Goal: Transaction & Acquisition: Subscribe to service/newsletter

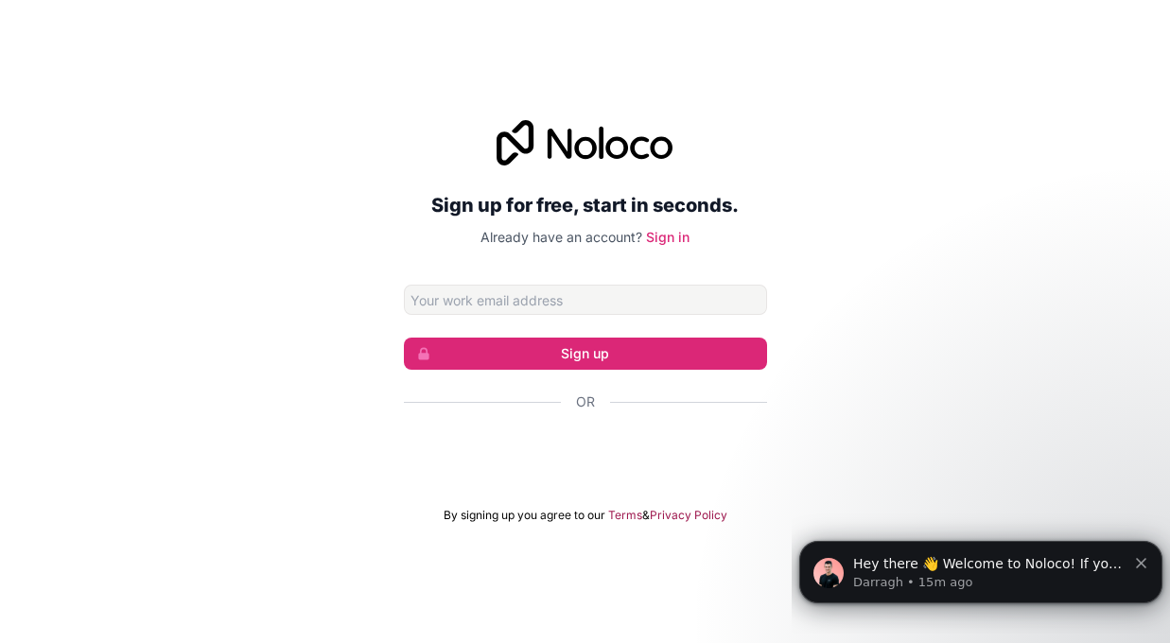
scroll to position [91, 0]
click at [688, 285] on input "Email address" at bounding box center [585, 300] width 363 height 30
click at [694, 285] on input "Email address" at bounding box center [585, 300] width 363 height 30
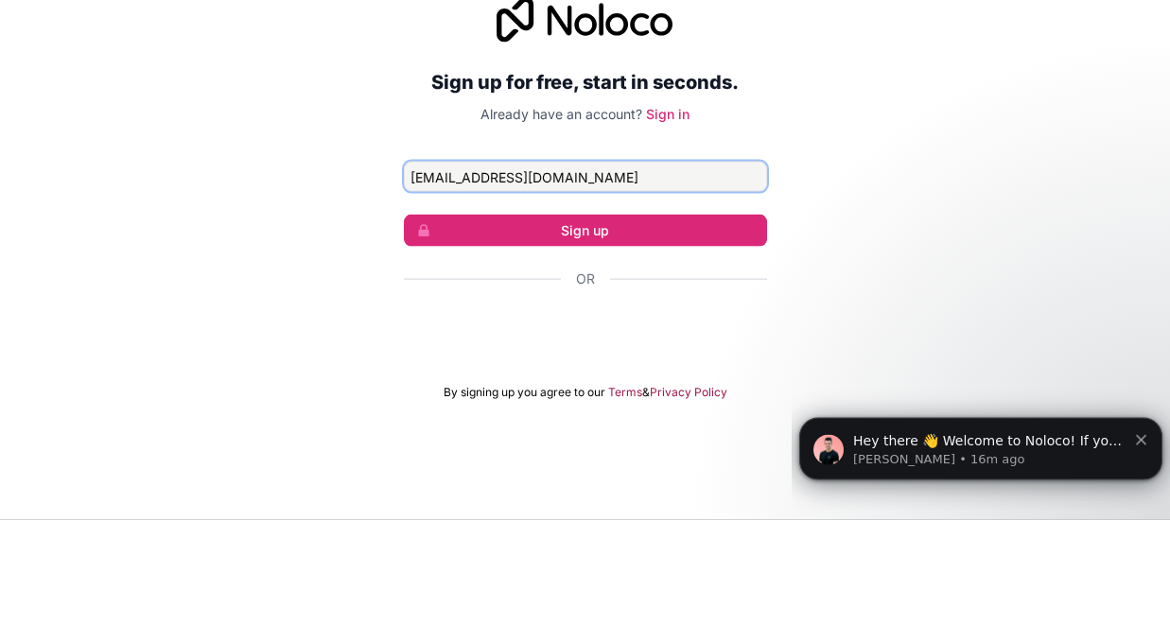
type input "thomvmata@gmail.com"
click at [695, 338] on button "Sign up" at bounding box center [585, 354] width 363 height 32
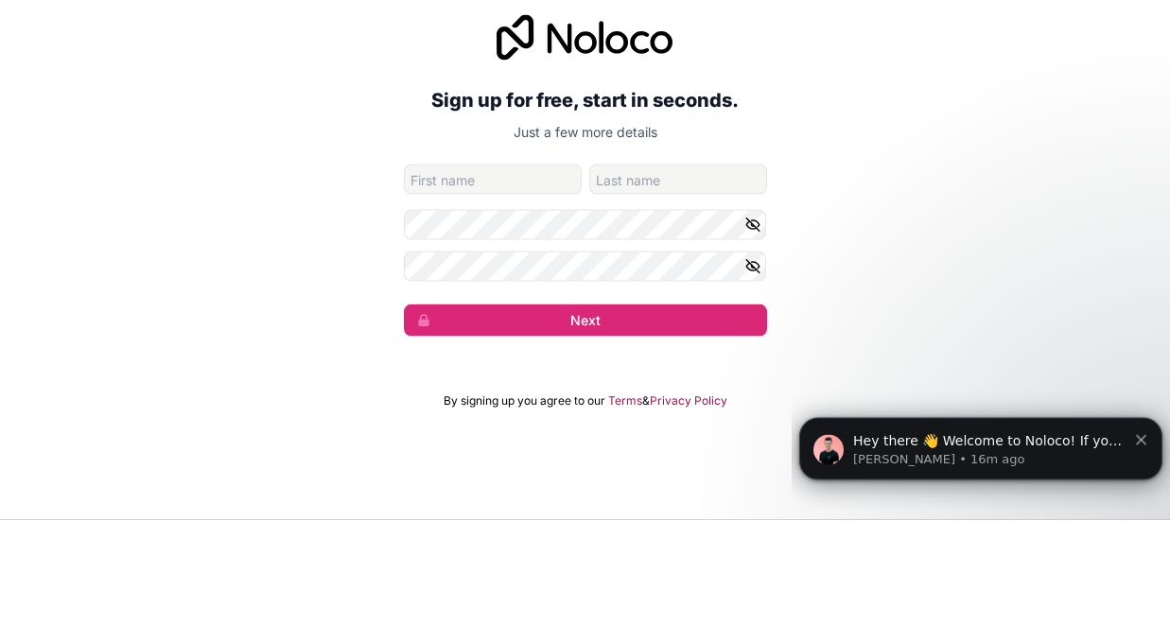
click at [537, 287] on input "given-name" at bounding box center [493, 302] width 178 height 30
type input "Thom"
click at [677, 287] on input "family-name" at bounding box center [678, 302] width 178 height 30
type input "Mata"
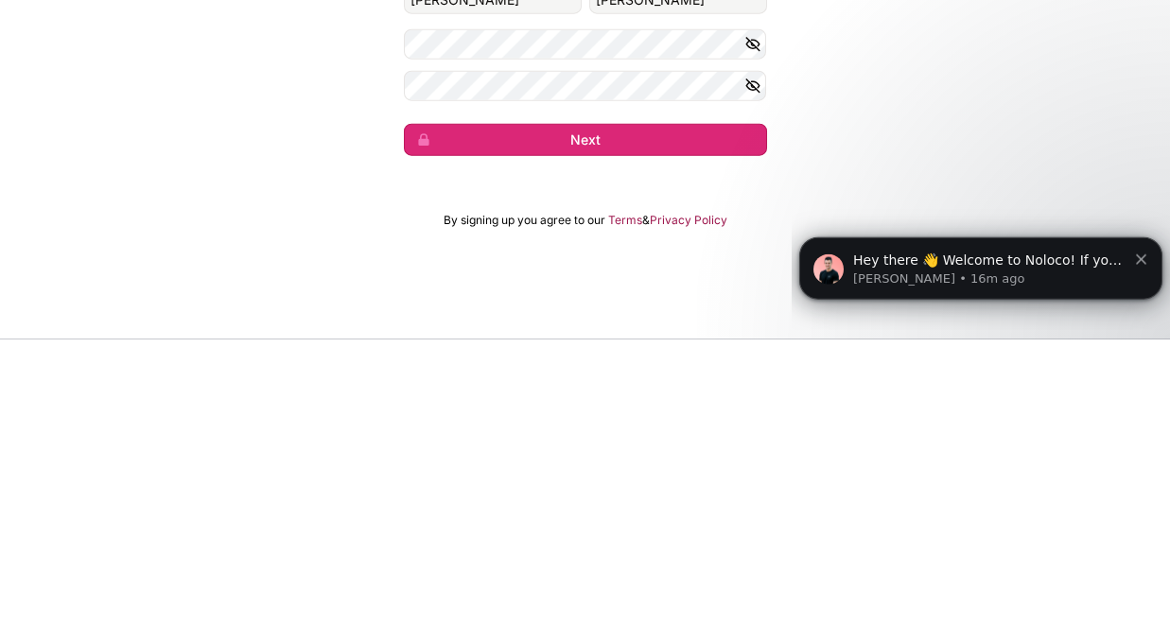
click at [737, 427] on button "Next" at bounding box center [585, 443] width 363 height 32
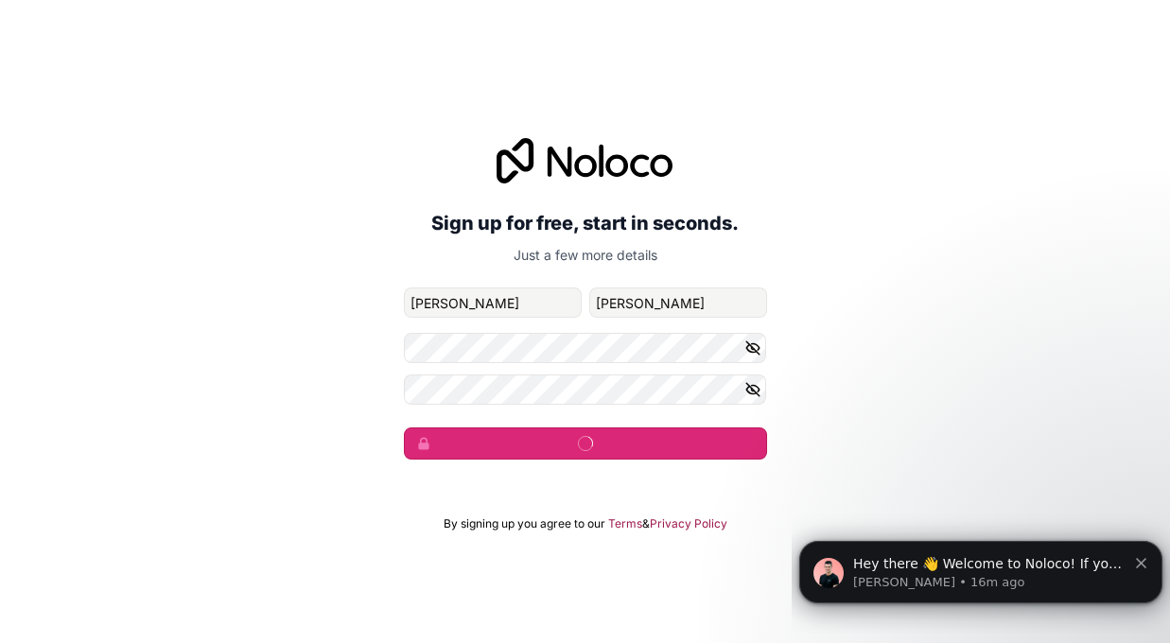
scroll to position [23, 0]
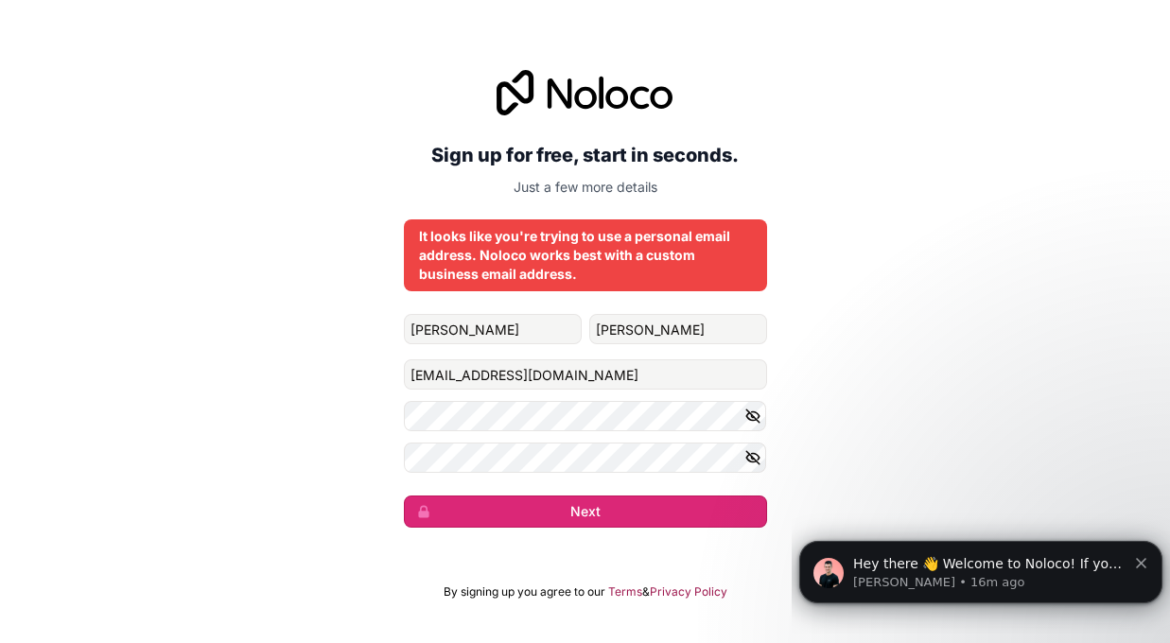
click at [707, 528] on button "Next" at bounding box center [585, 511] width 363 height 32
click at [737, 528] on button "Next" at bounding box center [585, 511] width 363 height 32
click at [1160, 568] on div "Hey there 👋 Welcome to Noloco! If you have any questions, just reply to this me…" at bounding box center [980, 572] width 363 height 62
